Goal: Navigation & Orientation: Understand site structure

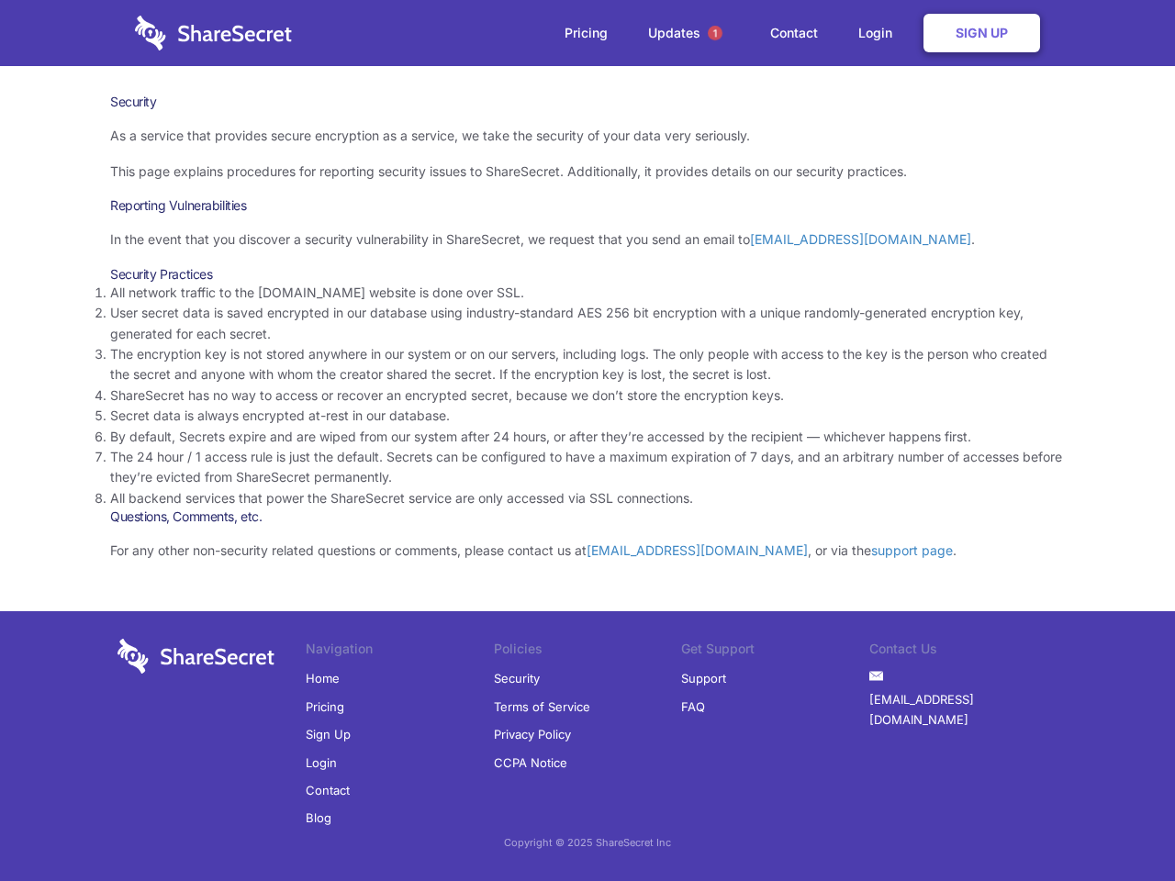
click at [587, 441] on li "By default, Secrets expire and are wiped from our system after 24 hours, or aft…" at bounding box center [587, 437] width 955 height 20
click at [715, 33] on span "1" at bounding box center [715, 33] width 15 height 15
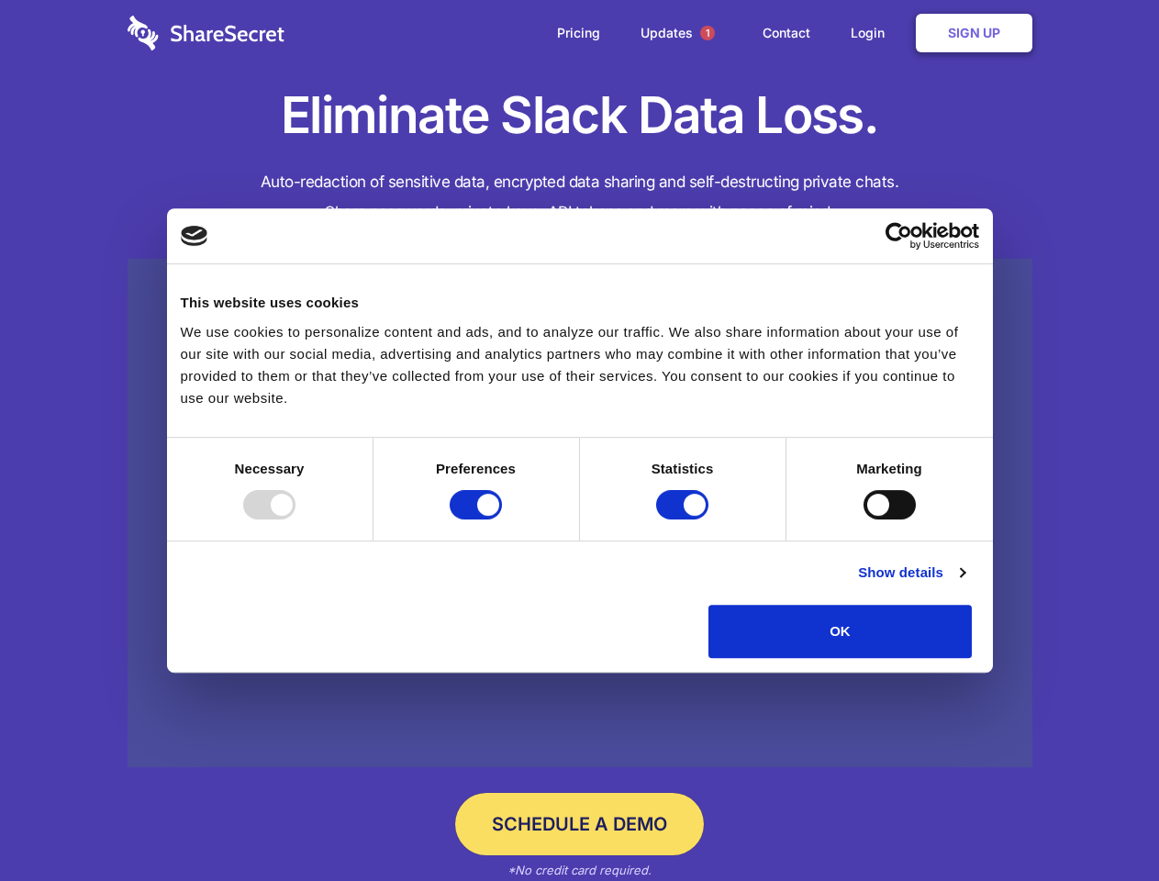
click at [296, 520] on div at bounding box center [269, 504] width 52 height 29
click at [502, 520] on input "Preferences" at bounding box center [476, 504] width 52 height 29
checkbox input "false"
click at [685, 520] on input "Statistics" at bounding box center [682, 504] width 52 height 29
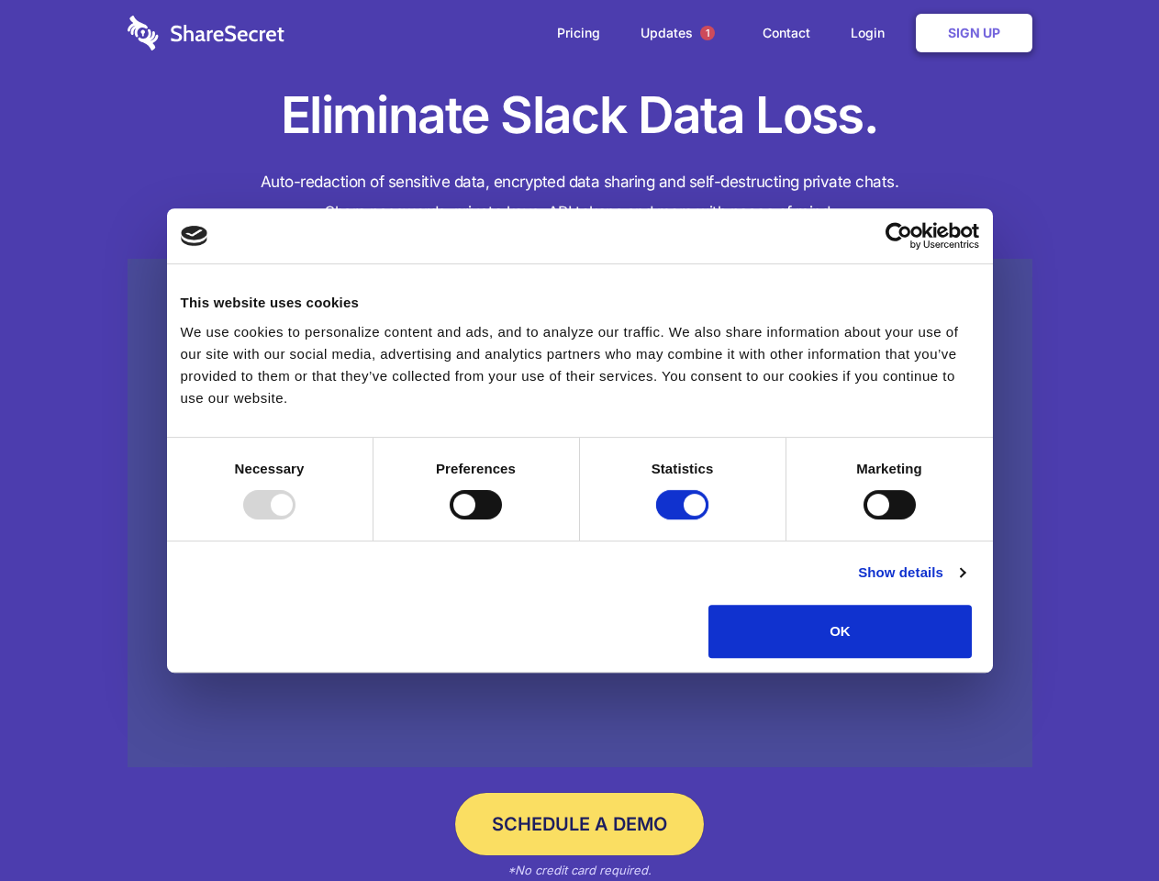
checkbox input "false"
click at [864, 520] on input "Marketing" at bounding box center [890, 504] width 52 height 29
checkbox input "true"
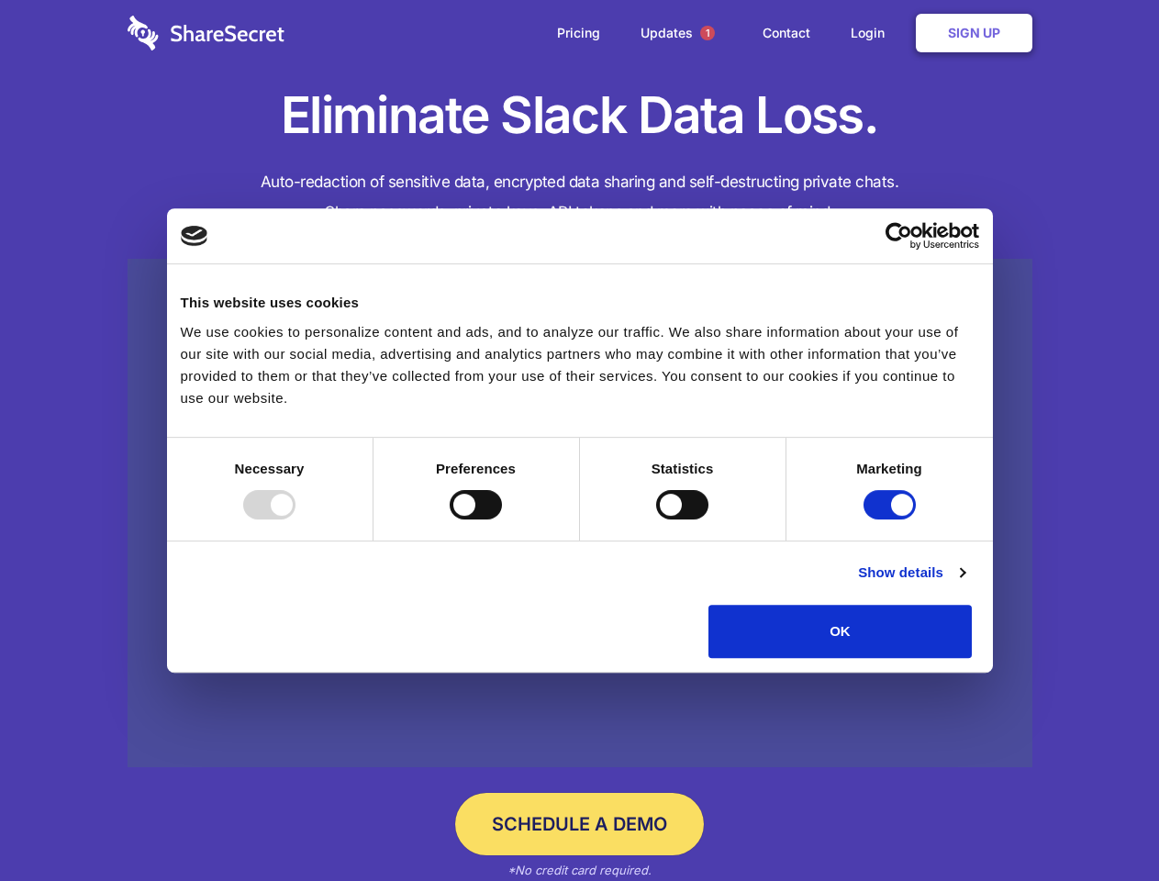
click at [965, 584] on link "Show details" at bounding box center [911, 573] width 106 height 22
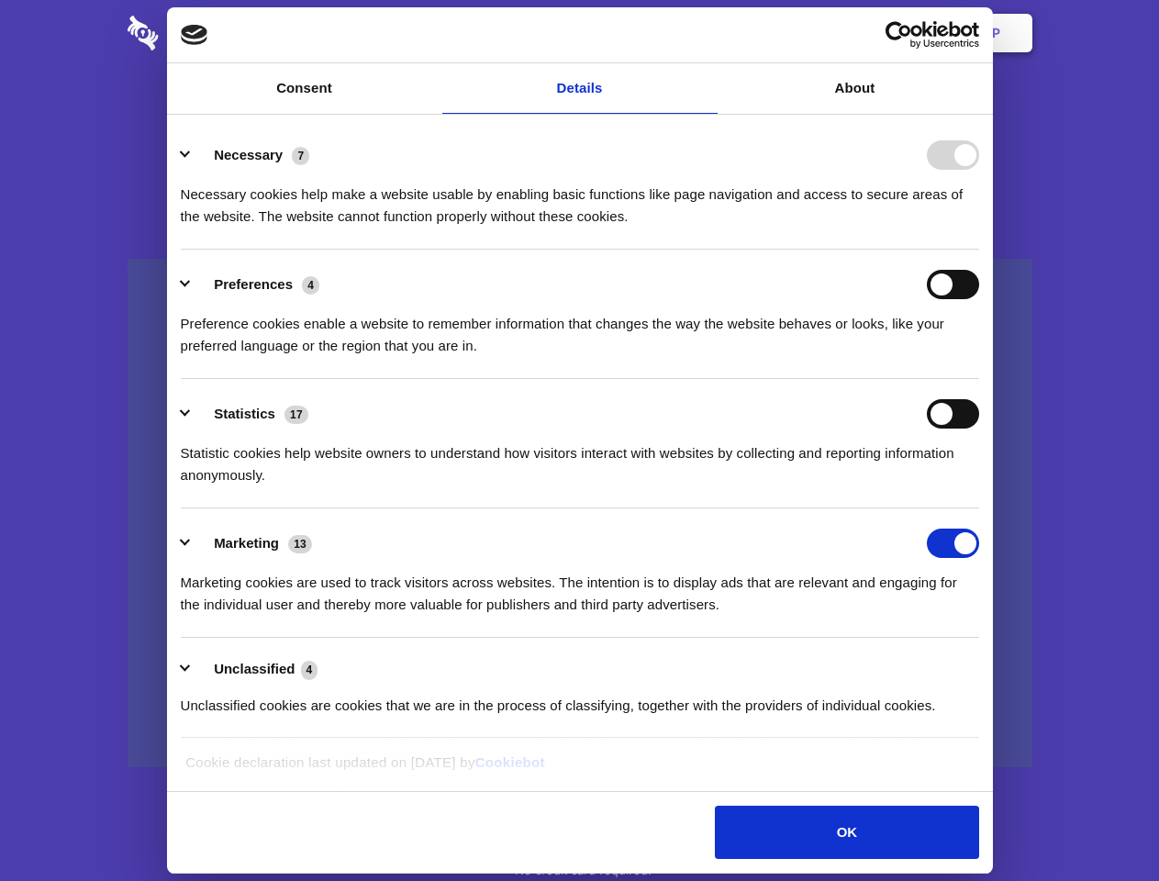
click at [979, 250] on li "Necessary 7 Necessary cookies help make a website usable by enabling basic func…" at bounding box center [580, 184] width 799 height 129
click at [707, 33] on span "1" at bounding box center [707, 33] width 15 height 15
